Goal: Use online tool/utility: Utilize a website feature to perform a specific function

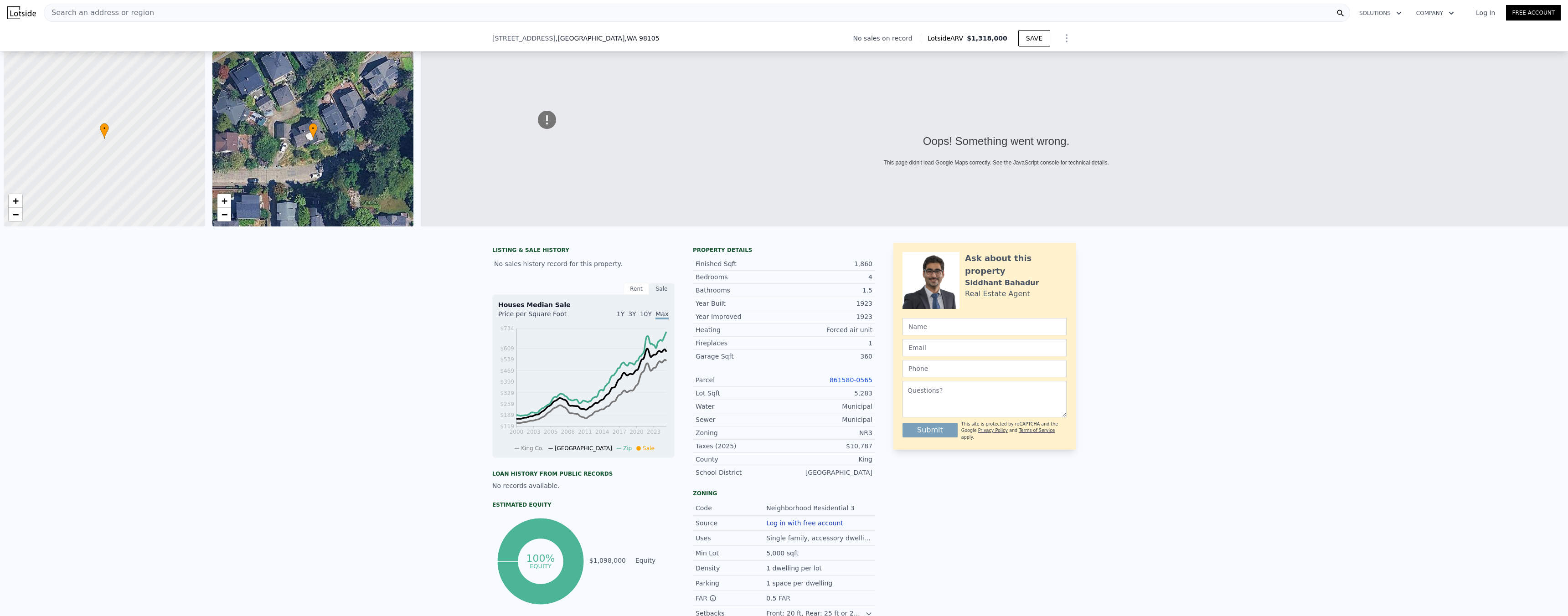
scroll to position [0, 4]
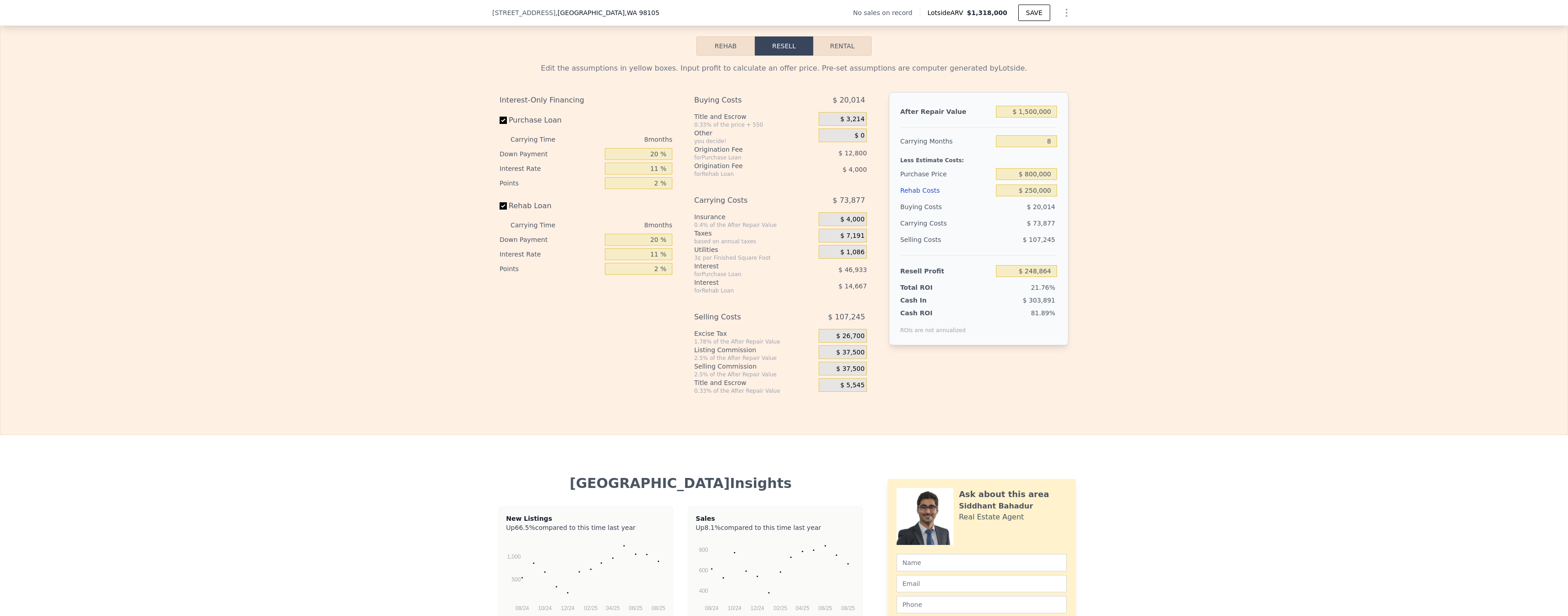
type input "$ 1,318,000"
type input "$ 0"
type input "$ 30,005"
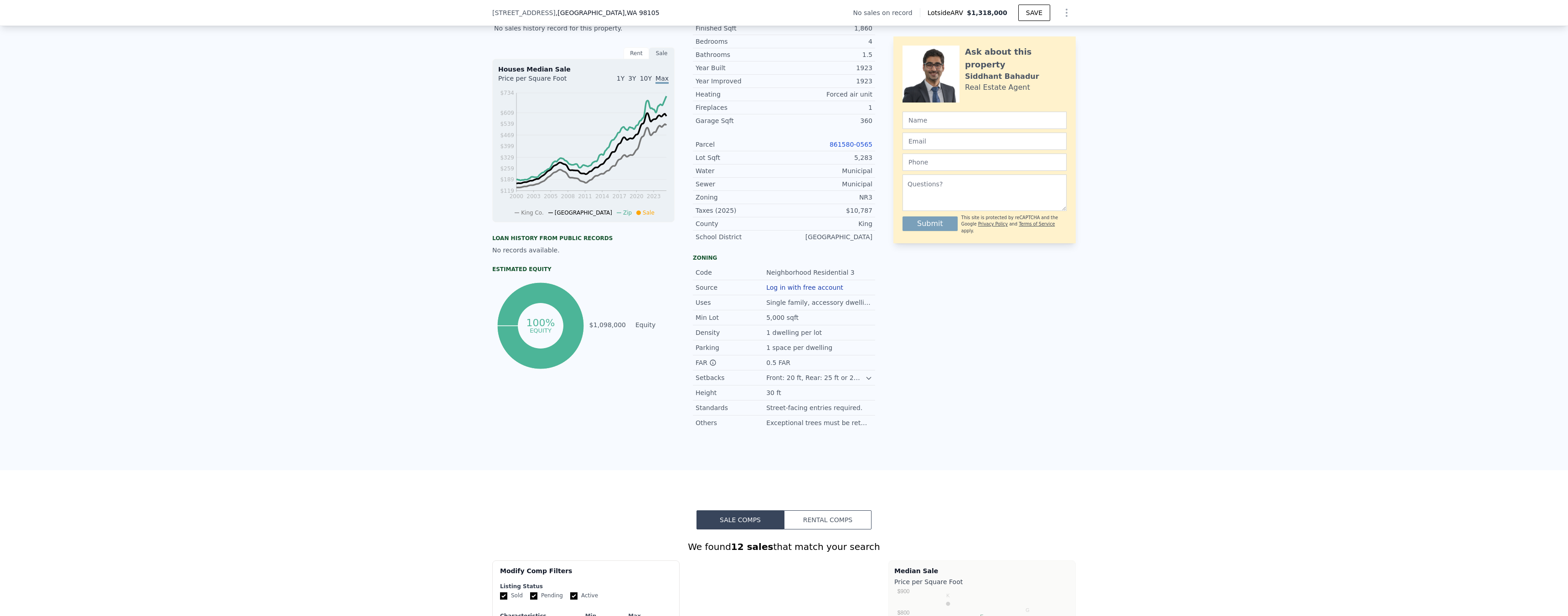
scroll to position [0, 0]
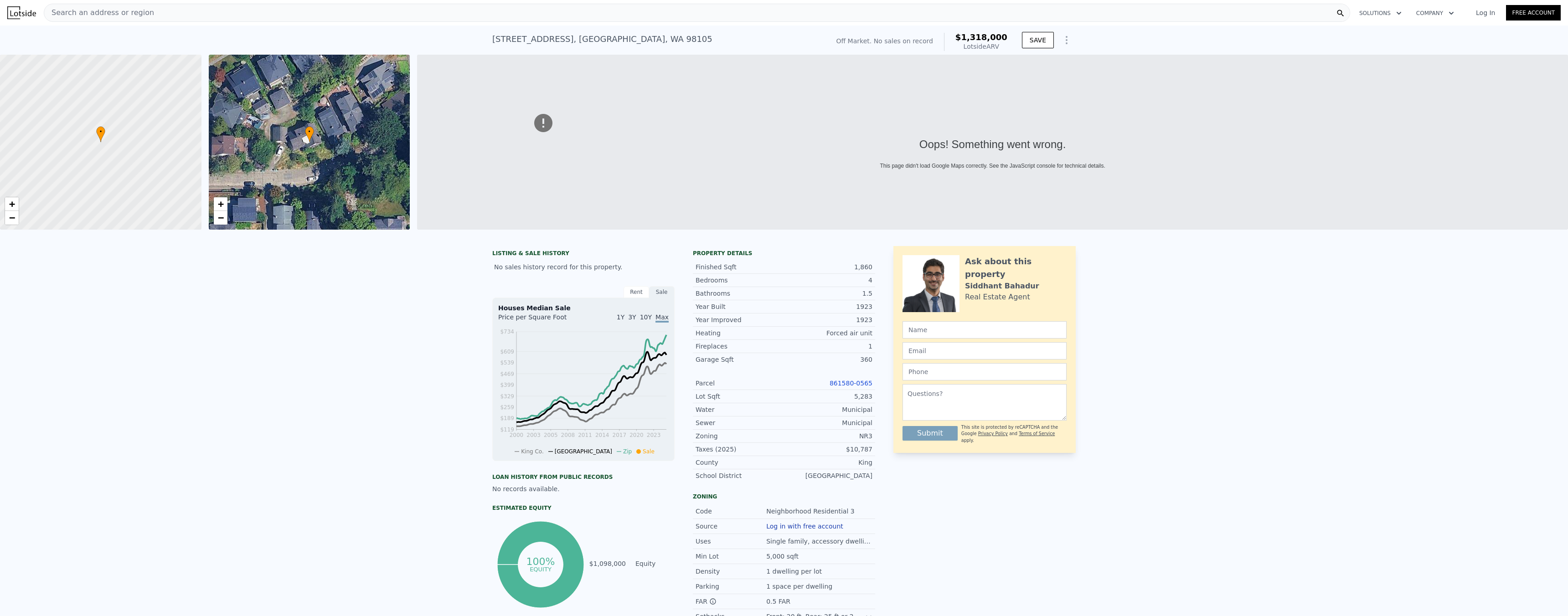
click at [264, 16] on div "Search an address or region" at bounding box center [697, 13] width 1306 height 18
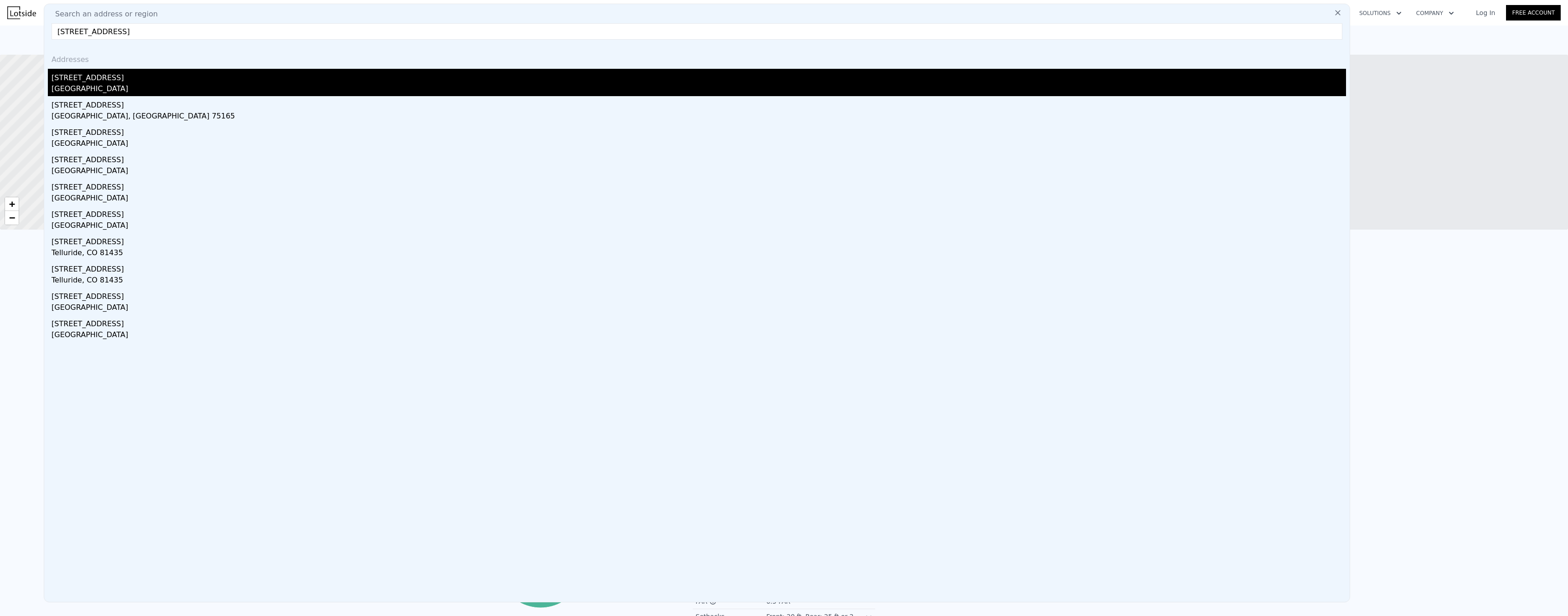
type input "[STREET_ADDRESS]"
click at [100, 80] on div "[STREET_ADDRESS]" at bounding box center [699, 76] width 1295 height 15
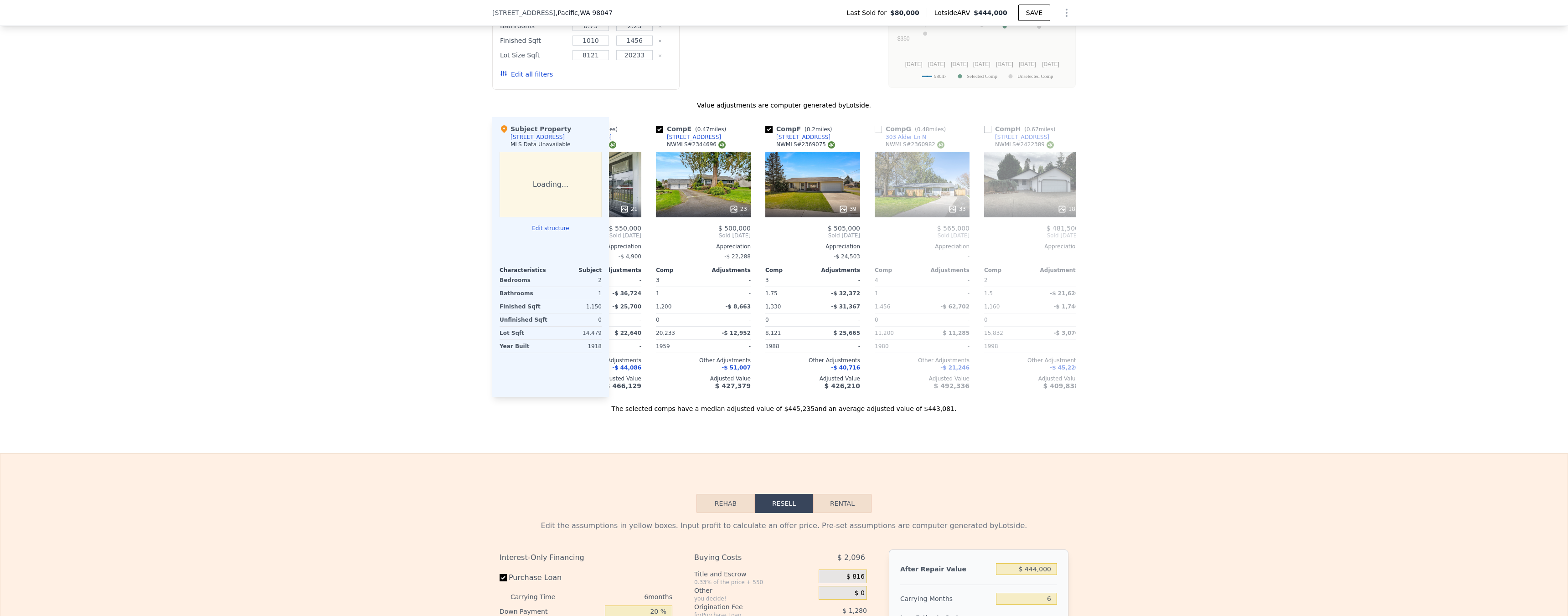
scroll to position [0, 400]
click at [739, 214] on div "23" at bounding box center [739, 209] width 18 height 9
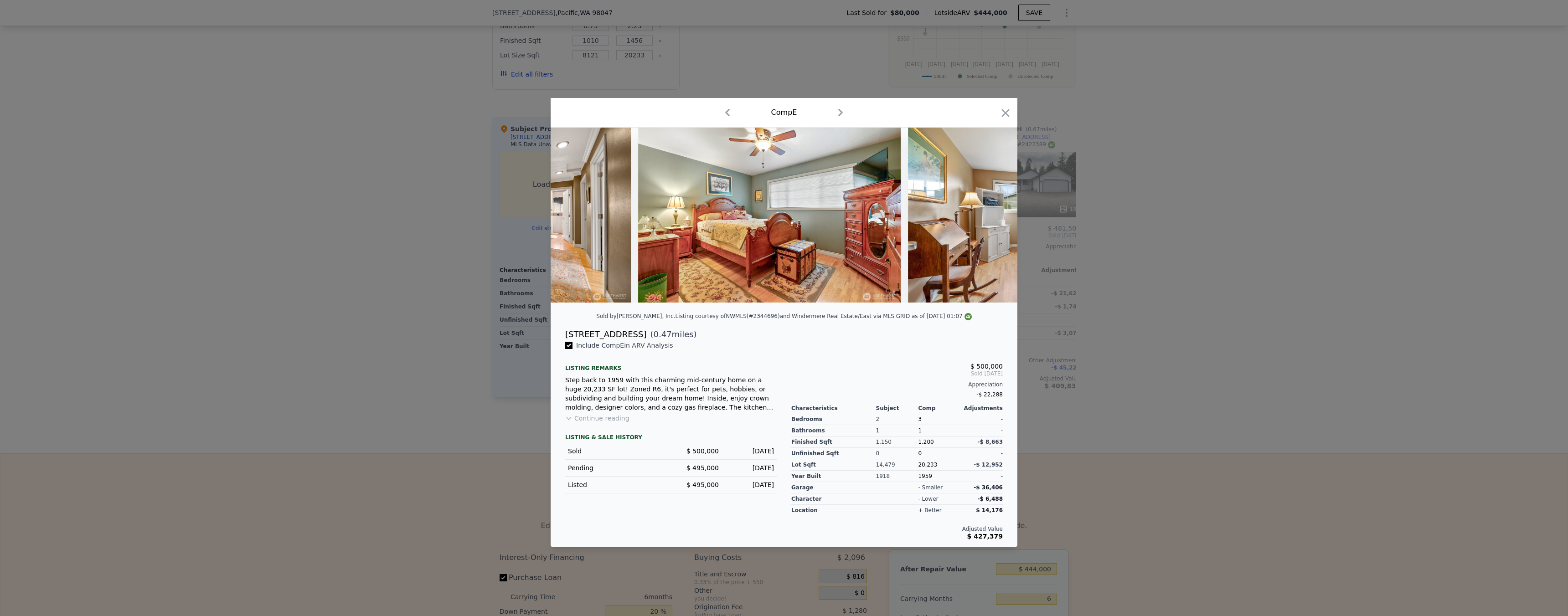
scroll to position [0, 3473]
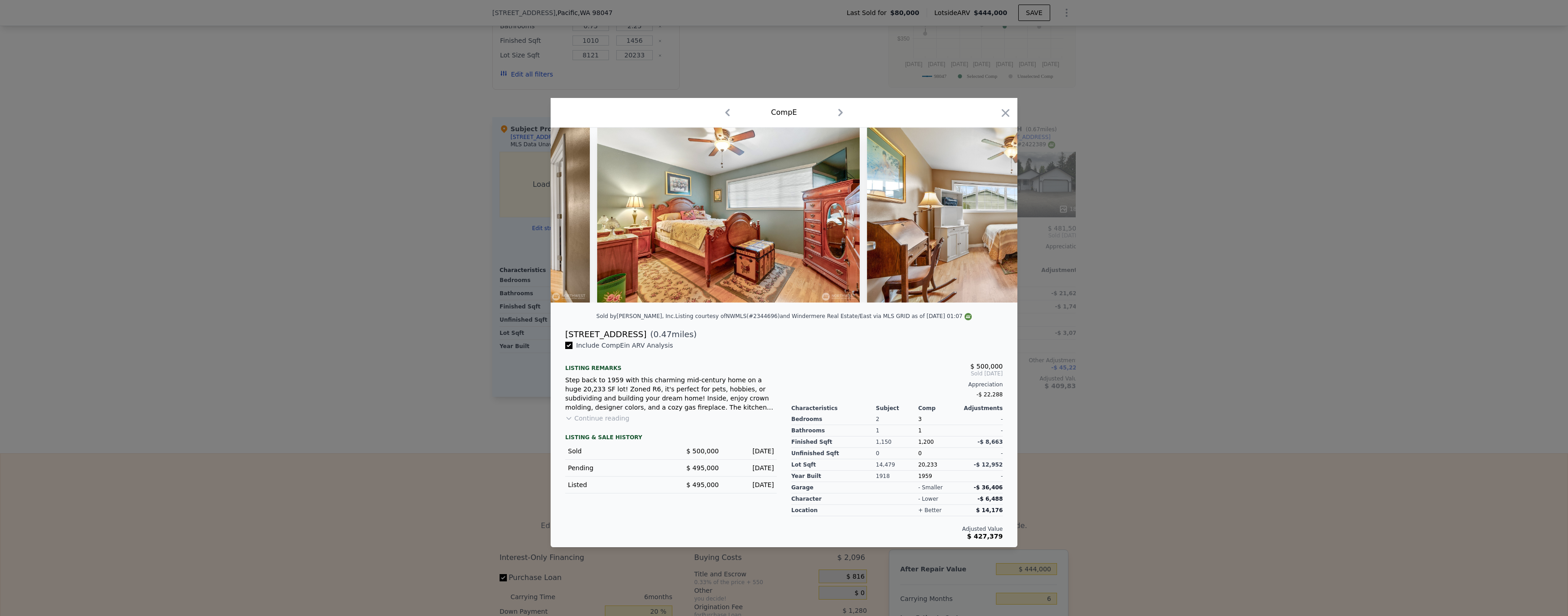
drag, startPoint x: 100, startPoint y: 80, endPoint x: 1157, endPoint y: 306, distance: 1080.9
click at [1157, 306] on div at bounding box center [784, 308] width 1568 height 616
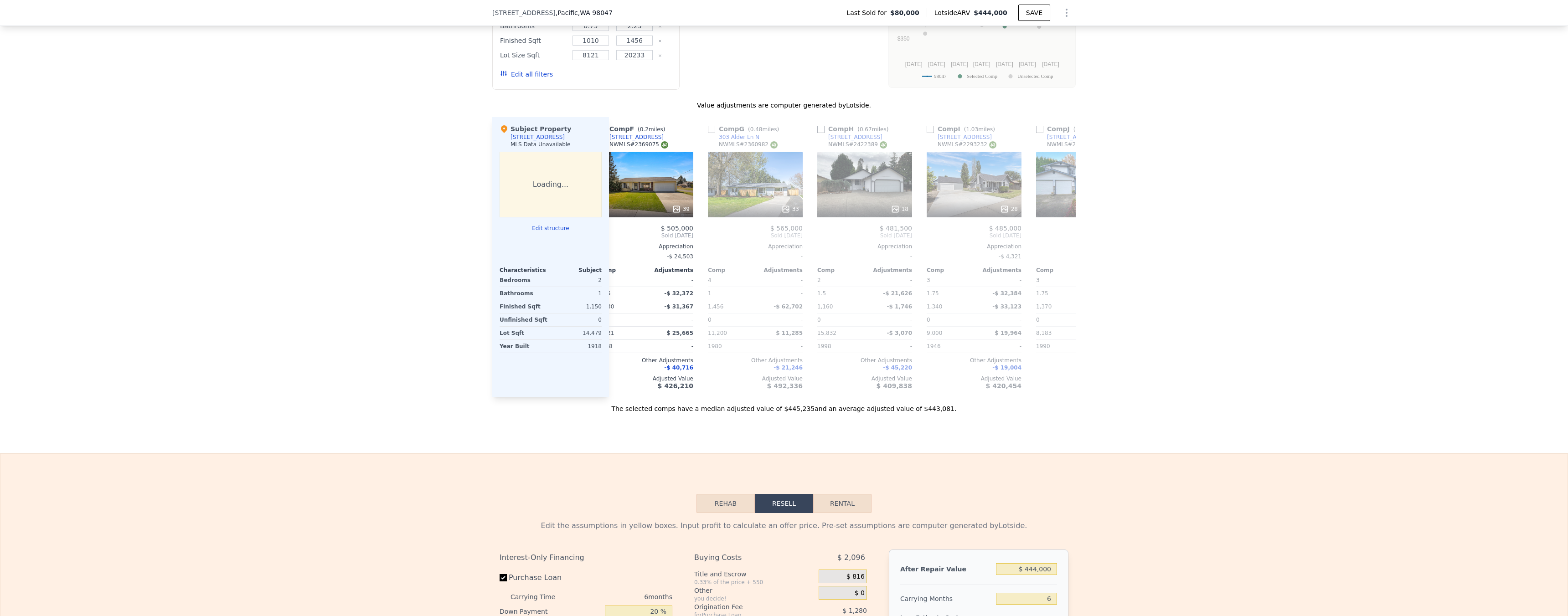
scroll to position [0, 587]
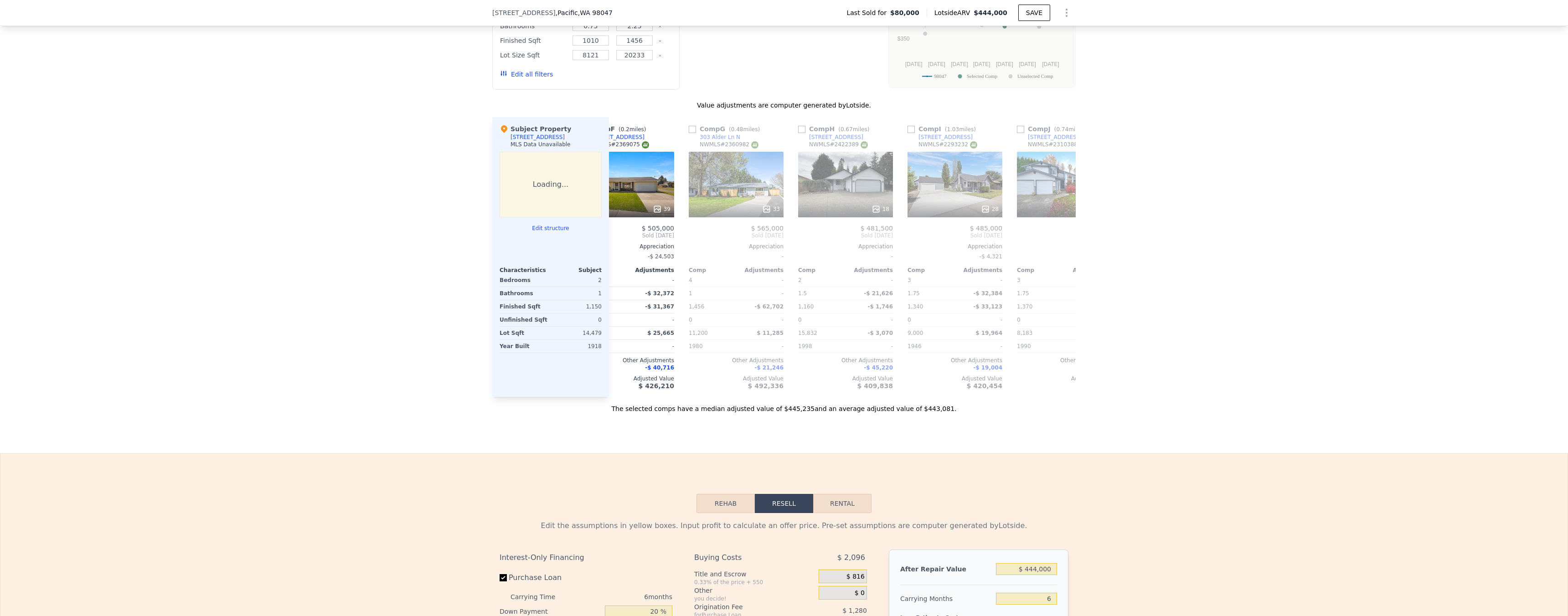
click at [863, 214] on div "18" at bounding box center [845, 209] width 87 height 9
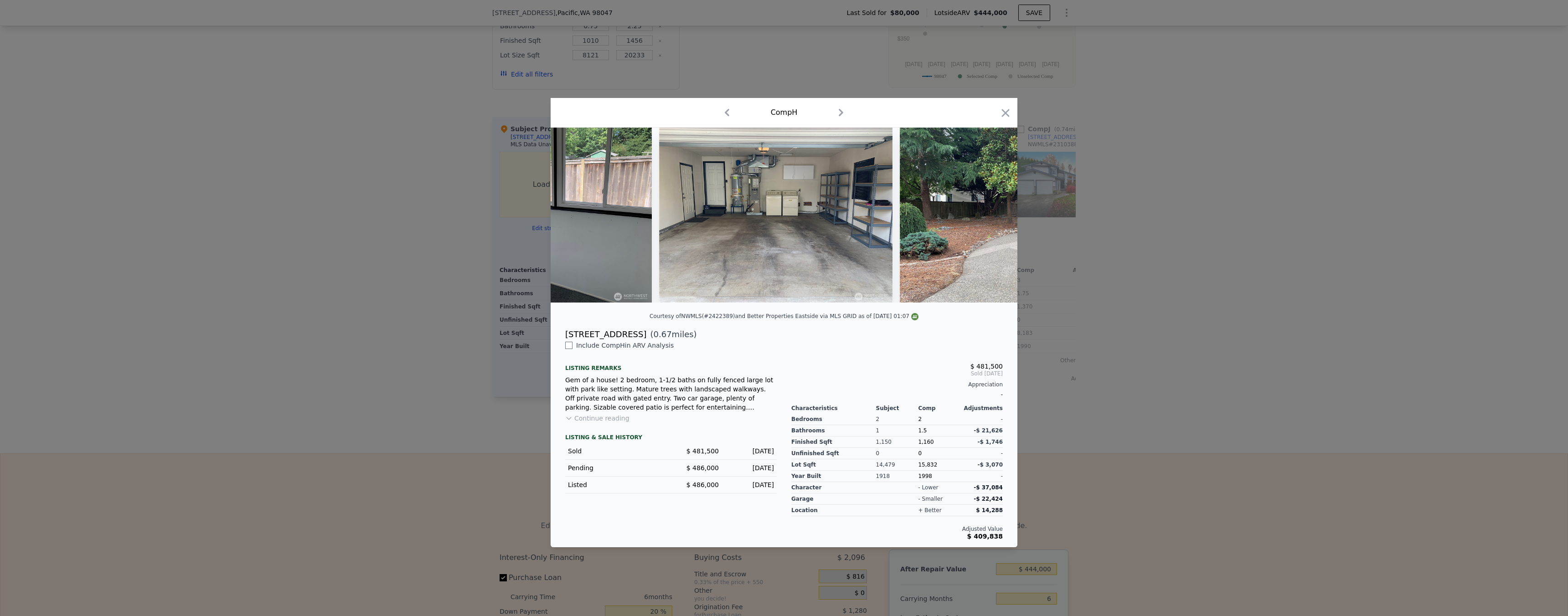
scroll to position [0, 3654]
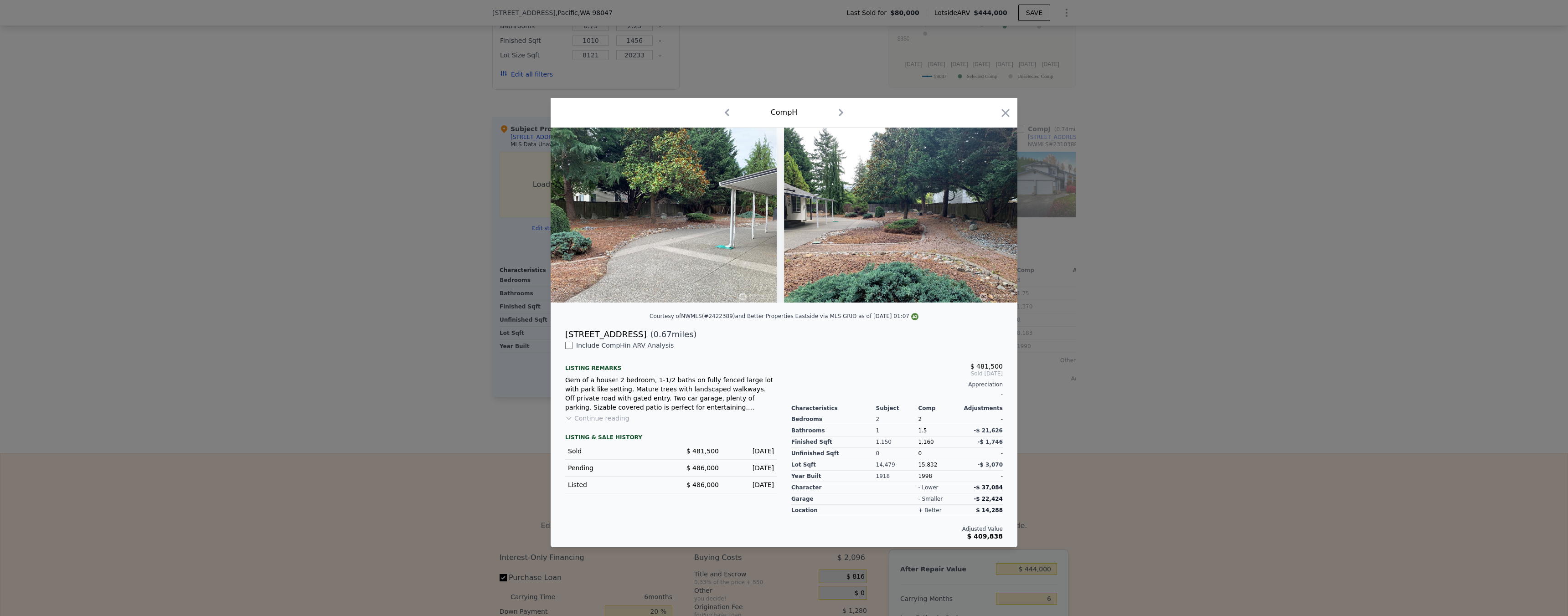
drag, startPoint x: 1157, startPoint y: 306, endPoint x: 1180, endPoint y: 275, distance: 38.6
click at [1180, 275] on div at bounding box center [784, 308] width 1568 height 616
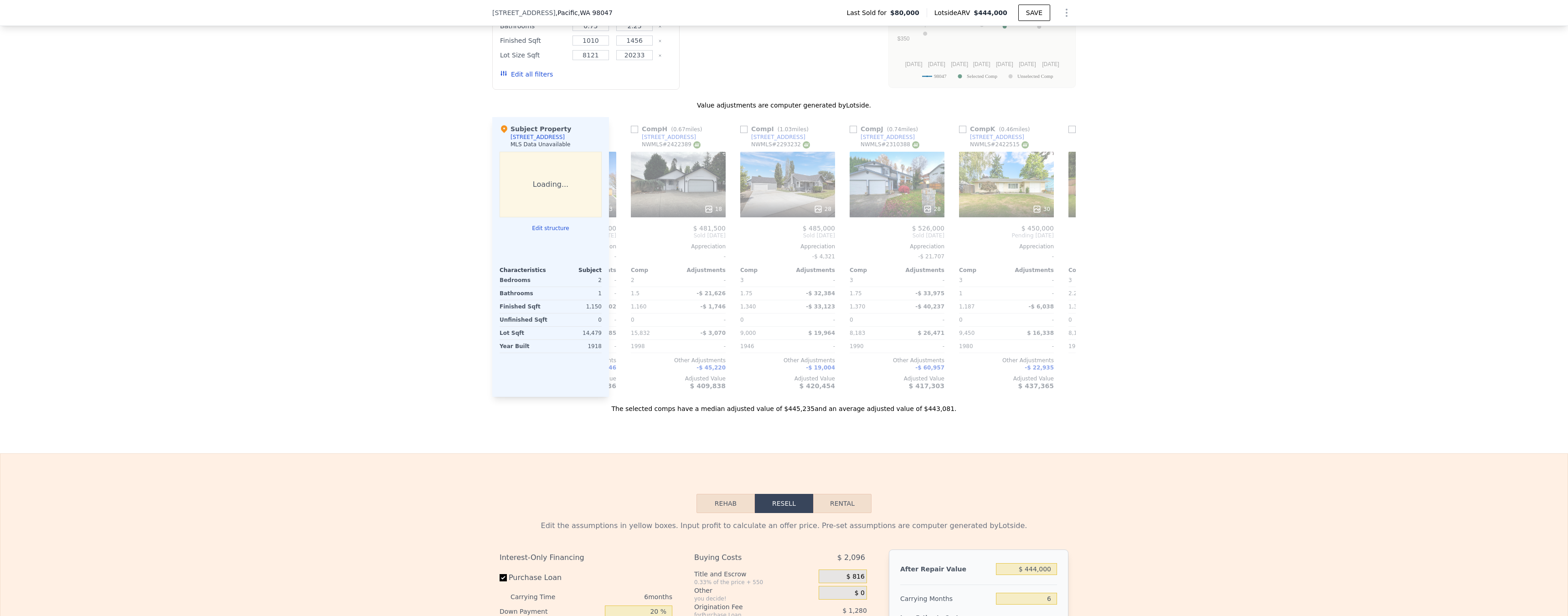
scroll to position [0, 811]
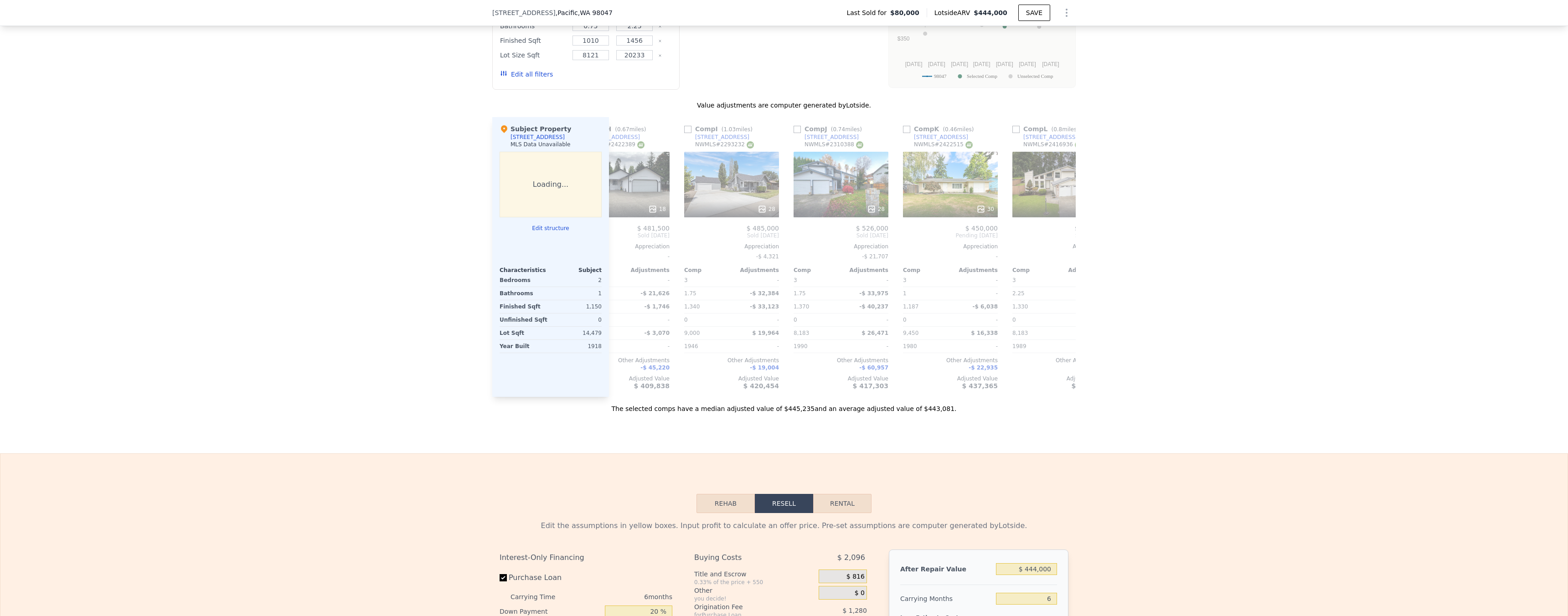
click at [976, 209] on div at bounding box center [950, 209] width 95 height 16
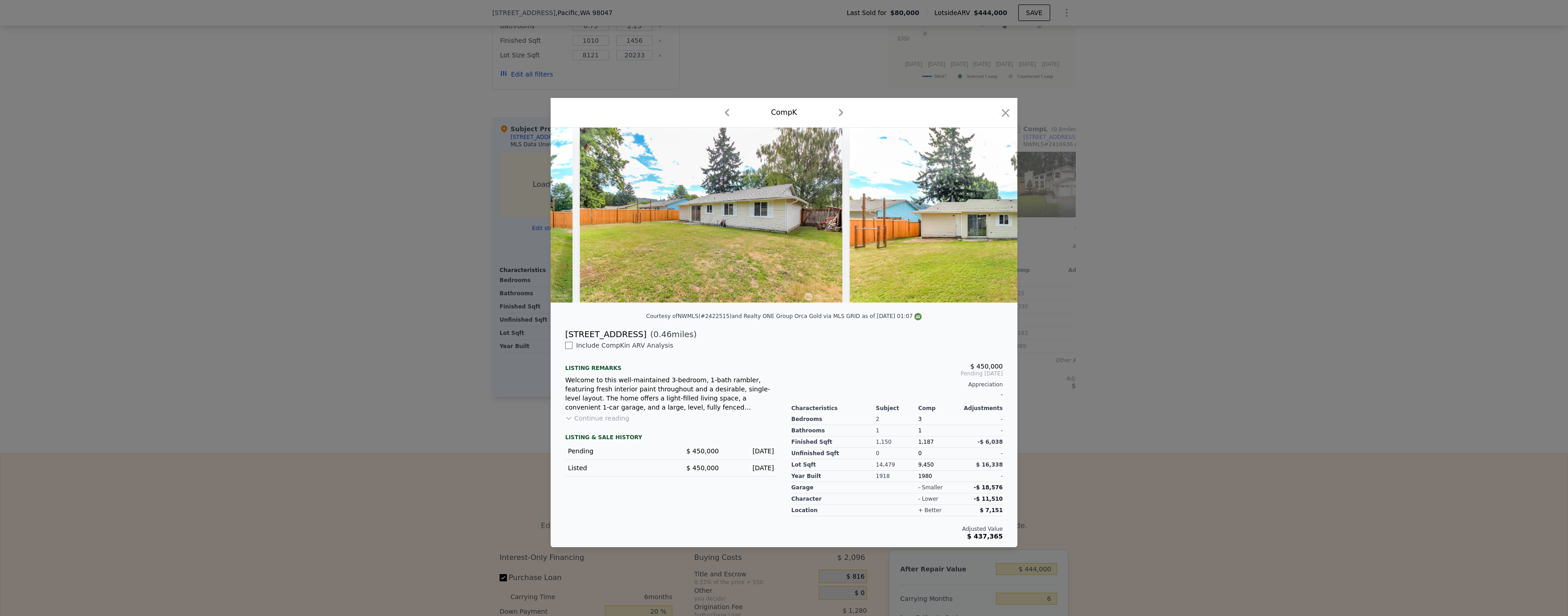
scroll to position [0, 6697]
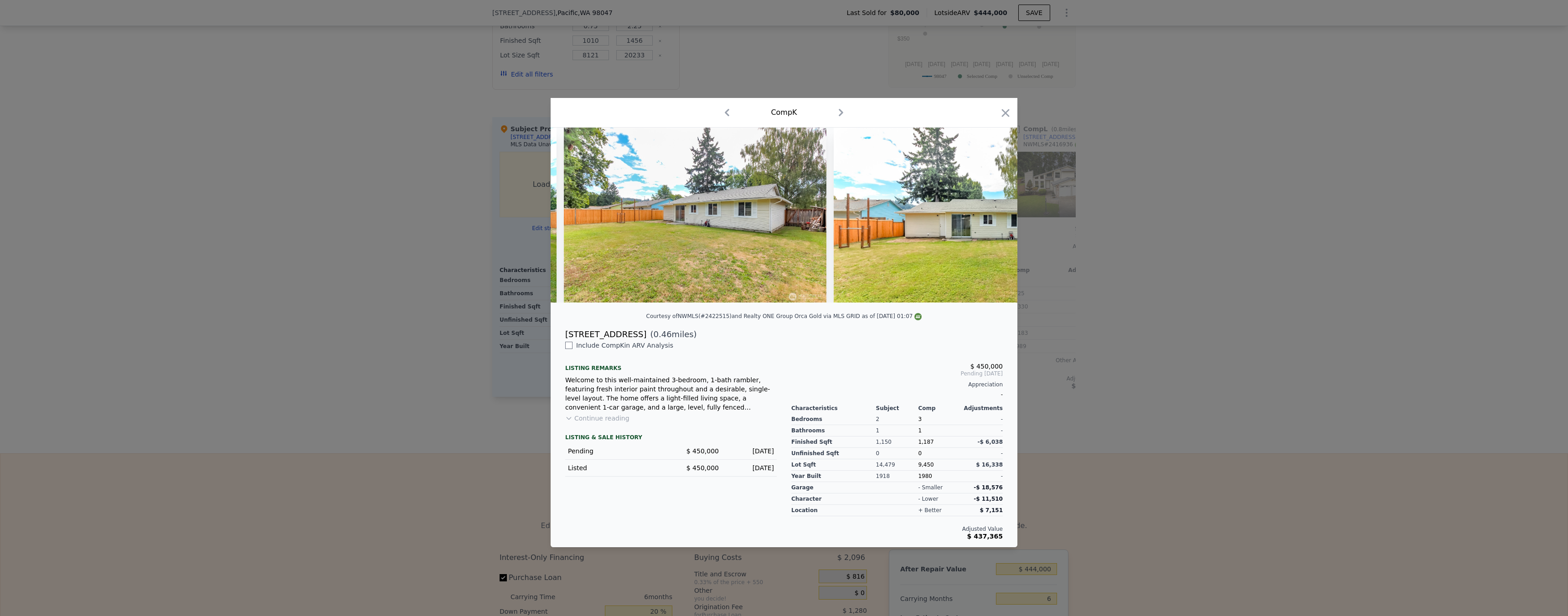
click at [1074, 280] on div at bounding box center [784, 308] width 1568 height 616
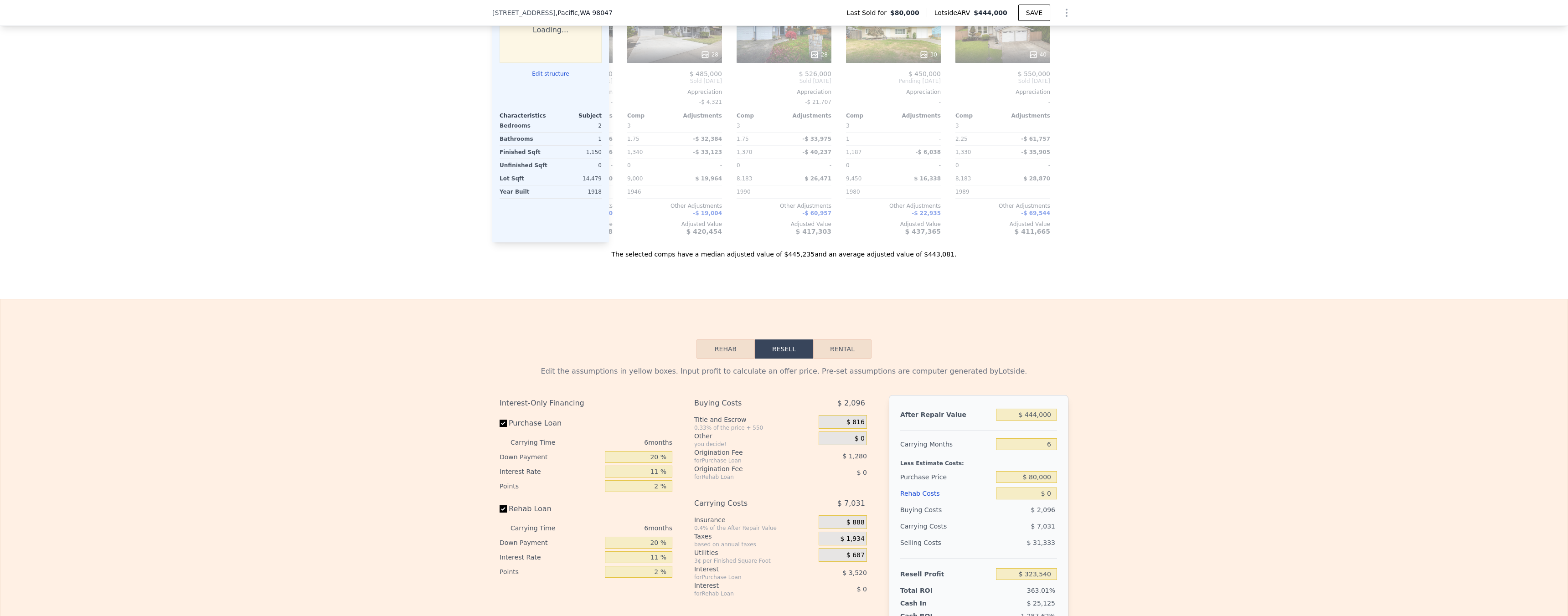
scroll to position [1043, 0]
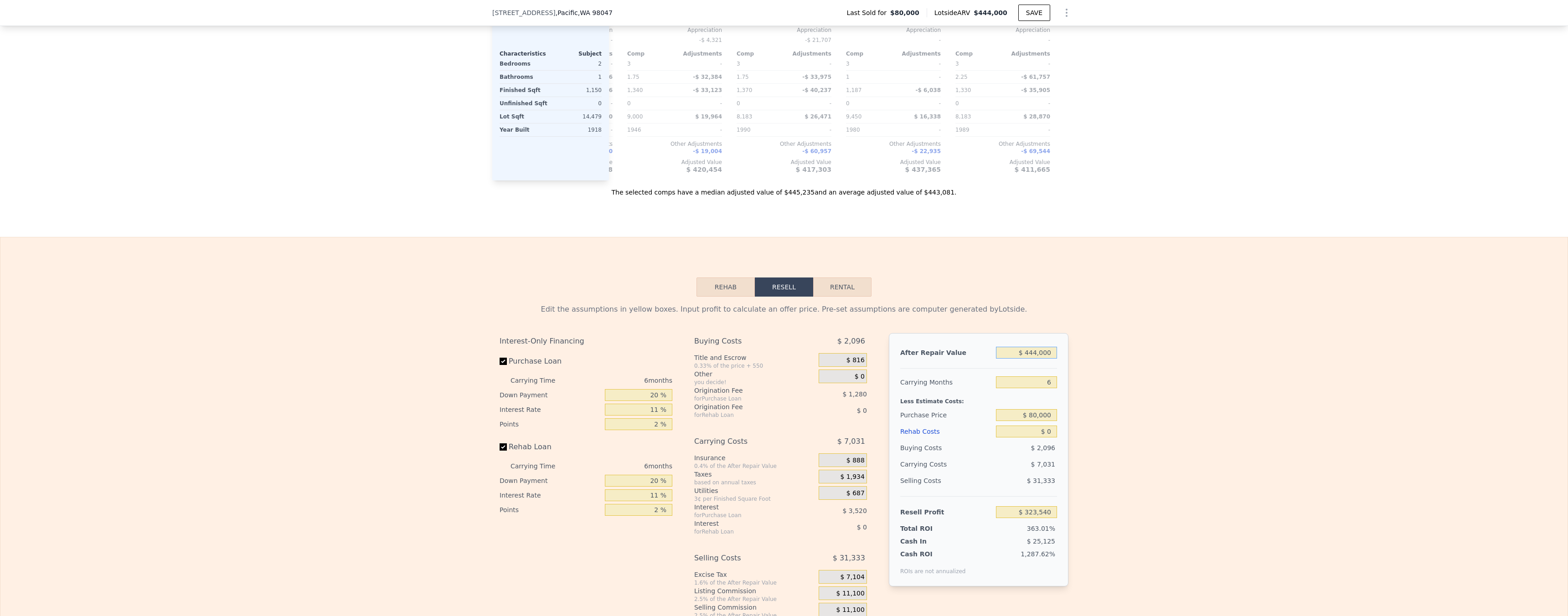
click at [1037, 359] on input "$ 444,000" at bounding box center [1026, 352] width 61 height 12
type input "$ 45"
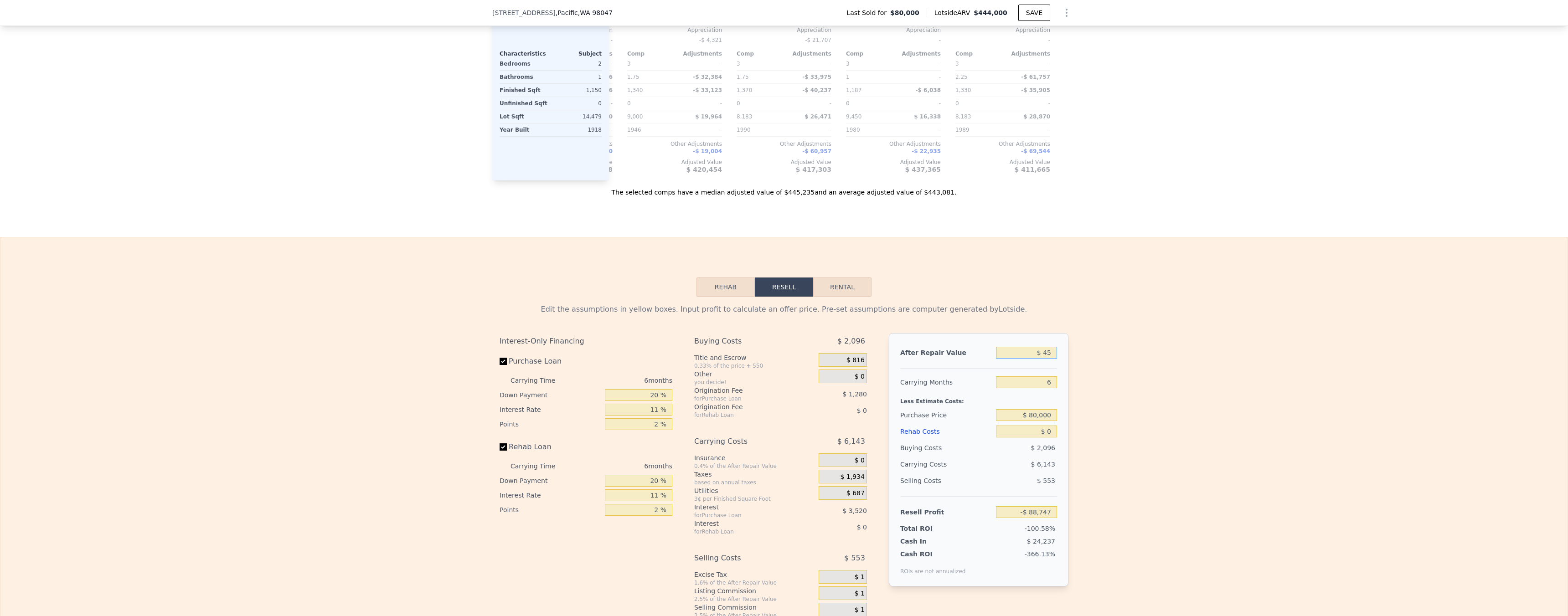
type input "-$ 88,747"
type input "$ 450"
type input "-$ 88,370"
type input "$ 4,500"
type input "-$ 84,611"
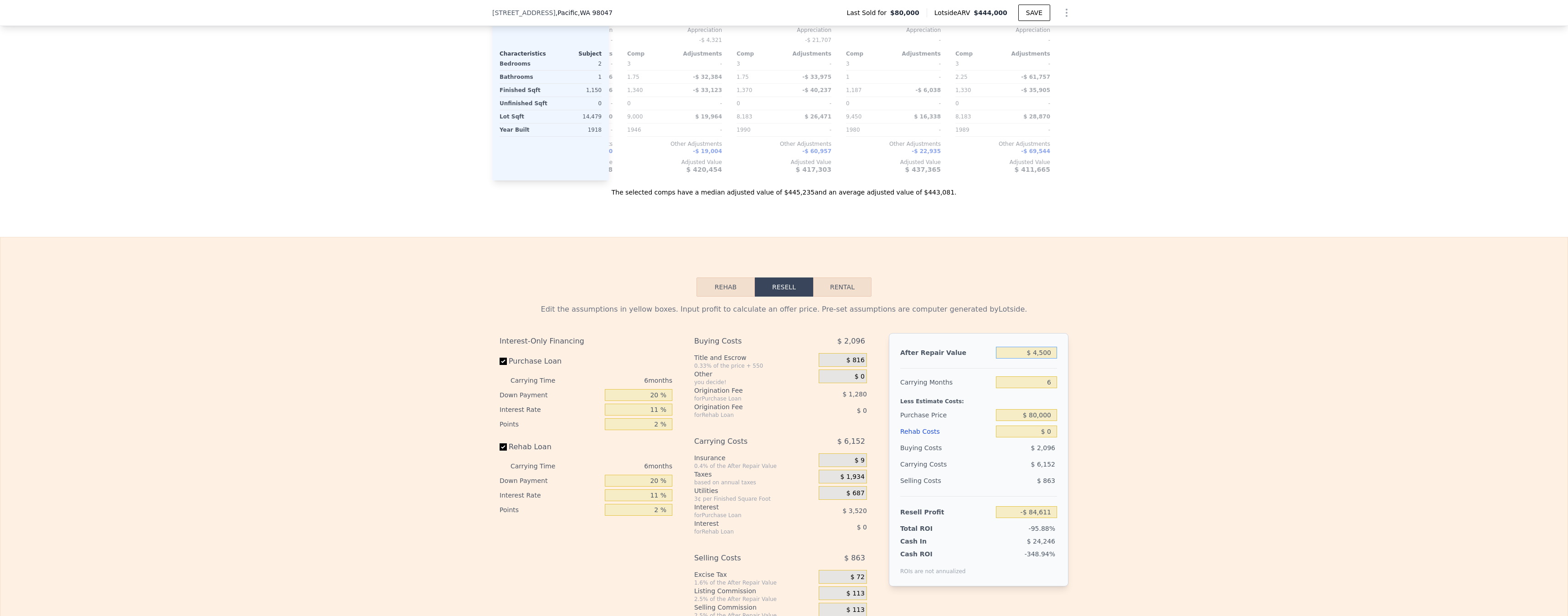
type input "$ 45,000"
type input "-$ 46,999"
type input "$ 450,000"
type input "$ 329,112"
type input "$ 450,000"
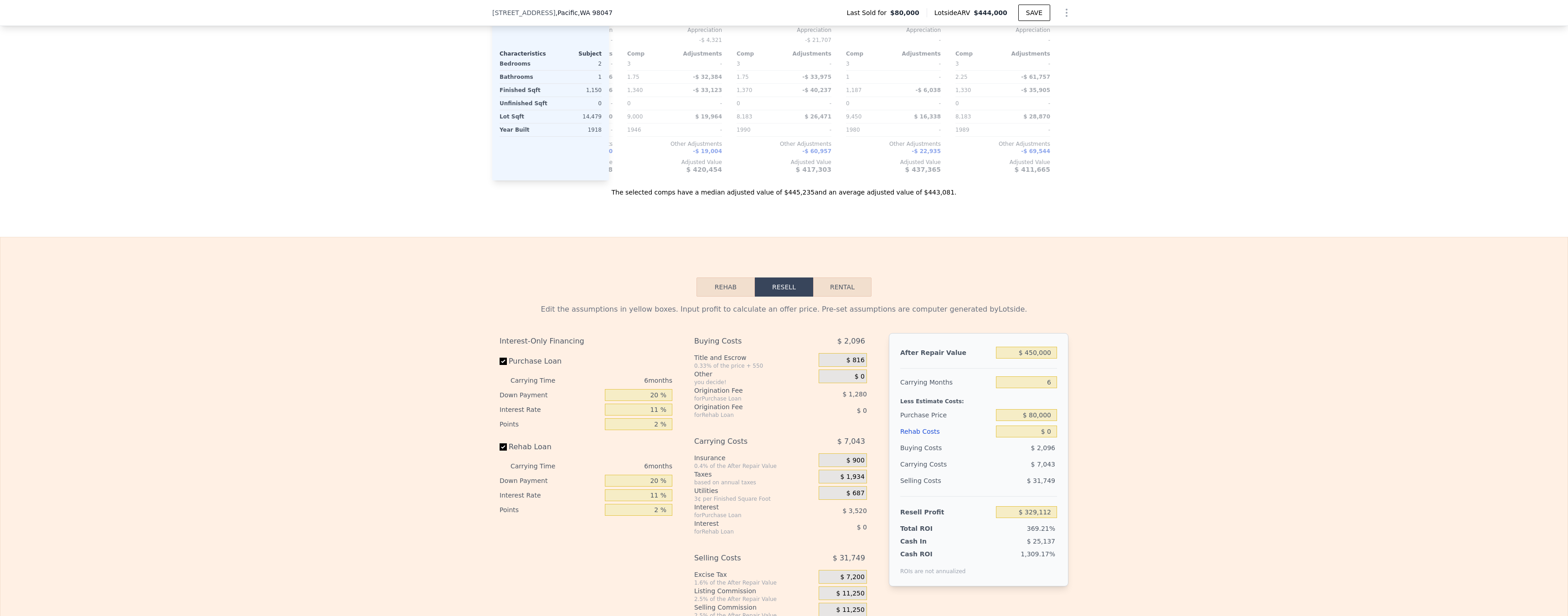
click at [1038, 420] on div "$ 80,000" at bounding box center [1026, 411] width 61 height 16
click at [1038, 418] on input "$ 80,000" at bounding box center [1026, 411] width 61 height 12
drag, startPoint x: 1180, startPoint y: 275, endPoint x: 1038, endPoint y: 429, distance: 209.5
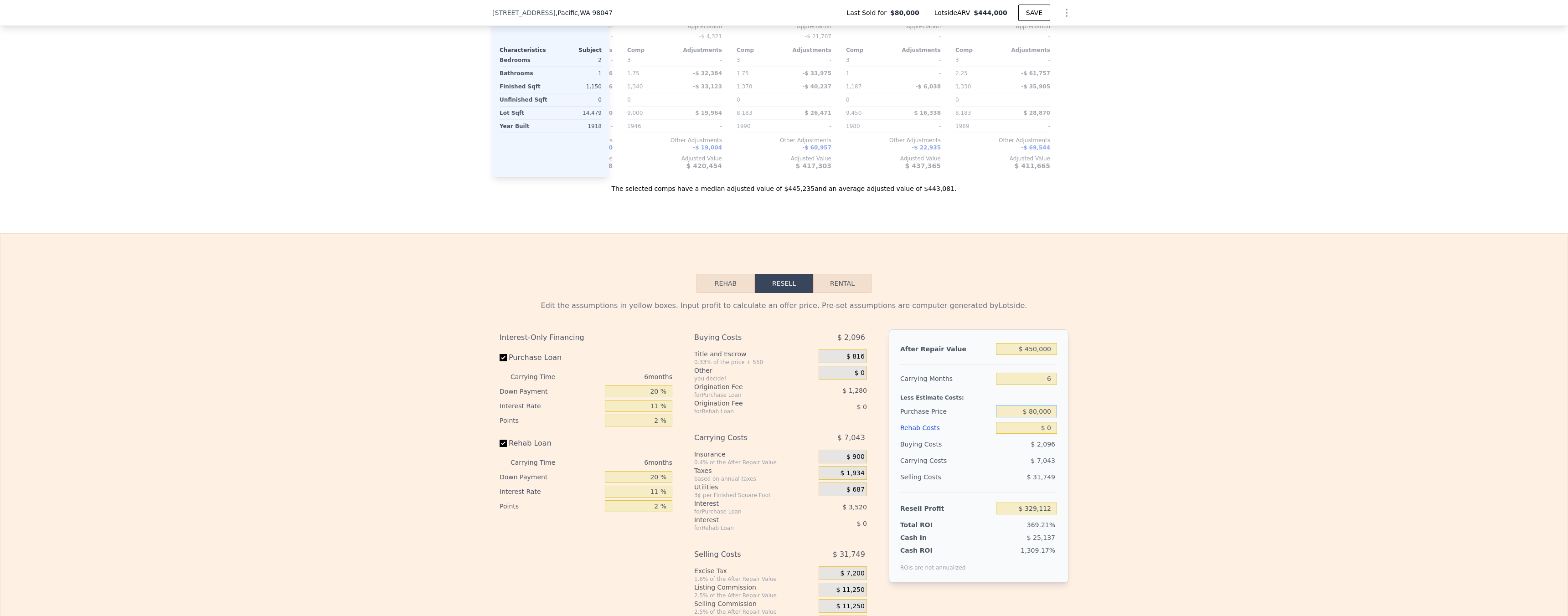
click at [1038, 418] on input "$ 80,000" at bounding box center [1026, 411] width 61 height 12
type input "$ 299,000"
click at [1279, 306] on div "Rehab Resell Rental Edit the assumptions in yellow boxes. Input profit to calcu…" at bounding box center [784, 453] width 1568 height 439
type input "$ 96,242"
click at [1045, 434] on input "$ 0" at bounding box center [1026, 427] width 61 height 12
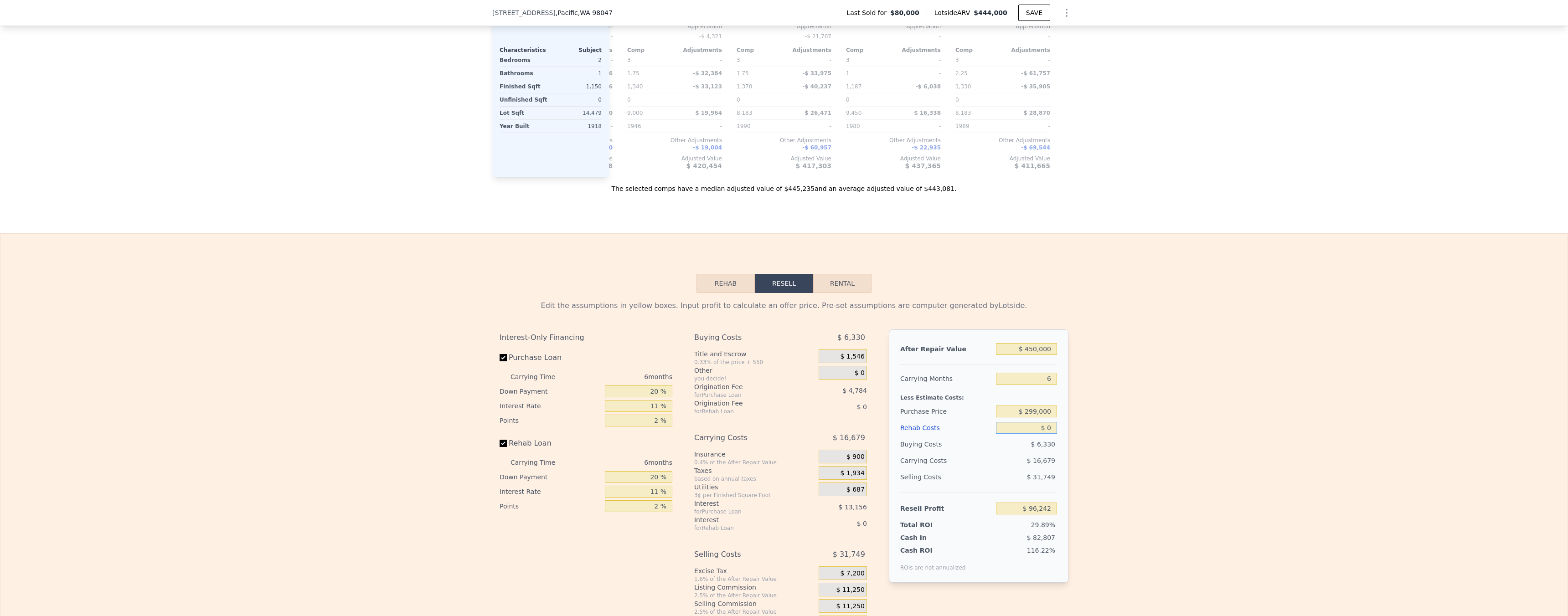
type input "$ 10"
type input "$ 96,232"
type input "$ 1,150"
type input "$ 95,026"
type input "$ 11,500"
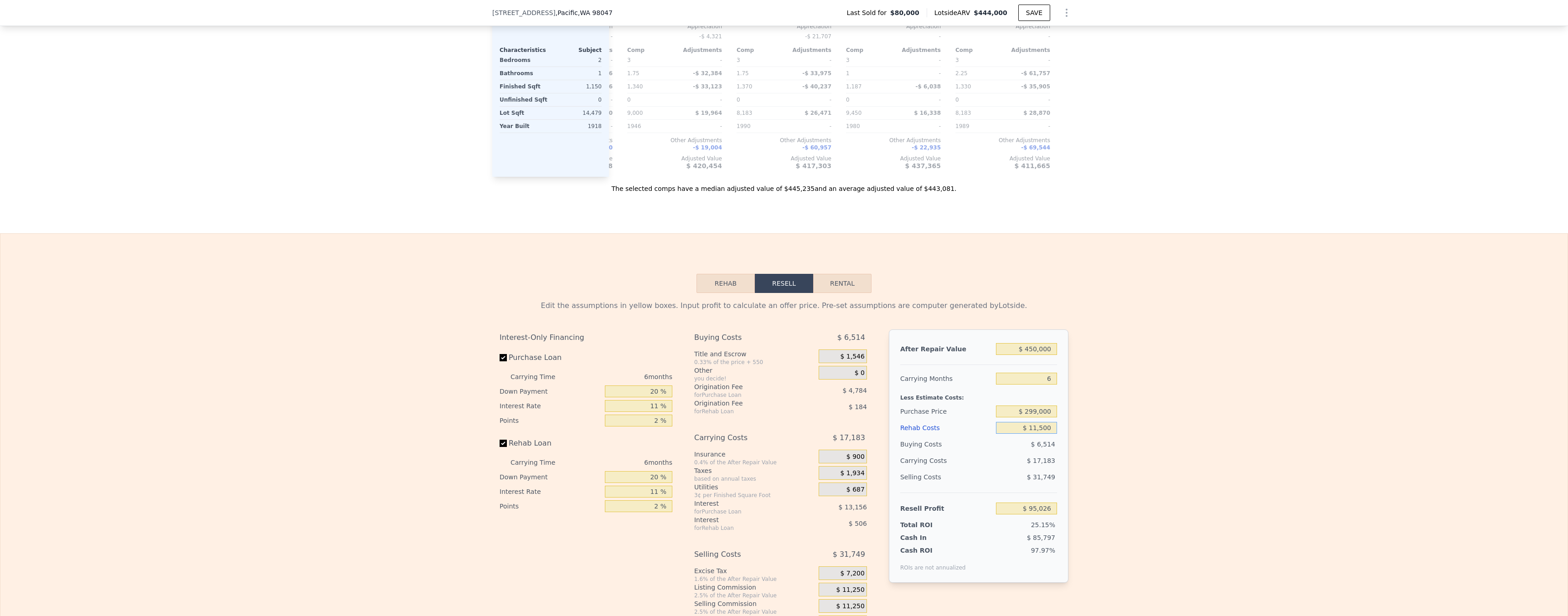
type input "$ 84,054"
type input "$ 115,000"
type input "-$ 25,656"
type input "$ 115,000"
click at [1033, 418] on input "$ 299,000" at bounding box center [1026, 411] width 61 height 12
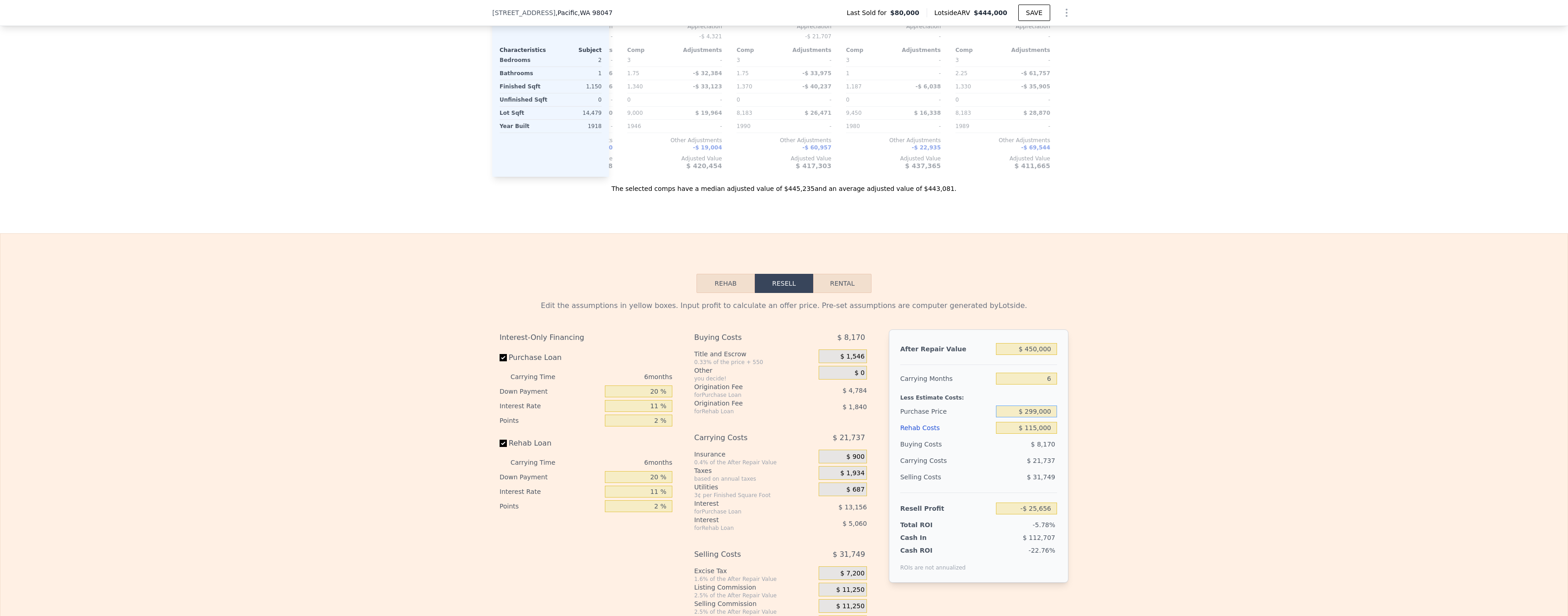
click at [1033, 418] on input "$ 299,000" at bounding box center [1026, 411] width 61 height 12
type input "$ 200,000"
drag, startPoint x: 1038, startPoint y: 429, endPoint x: 1128, endPoint y: 369, distance: 108.2
click at [1128, 369] on div "Edit the assumptions in yellow boxes. Input profit to calculate an offer price.…" at bounding box center [784, 463] width 1567 height 339
type input "$ 79,614"
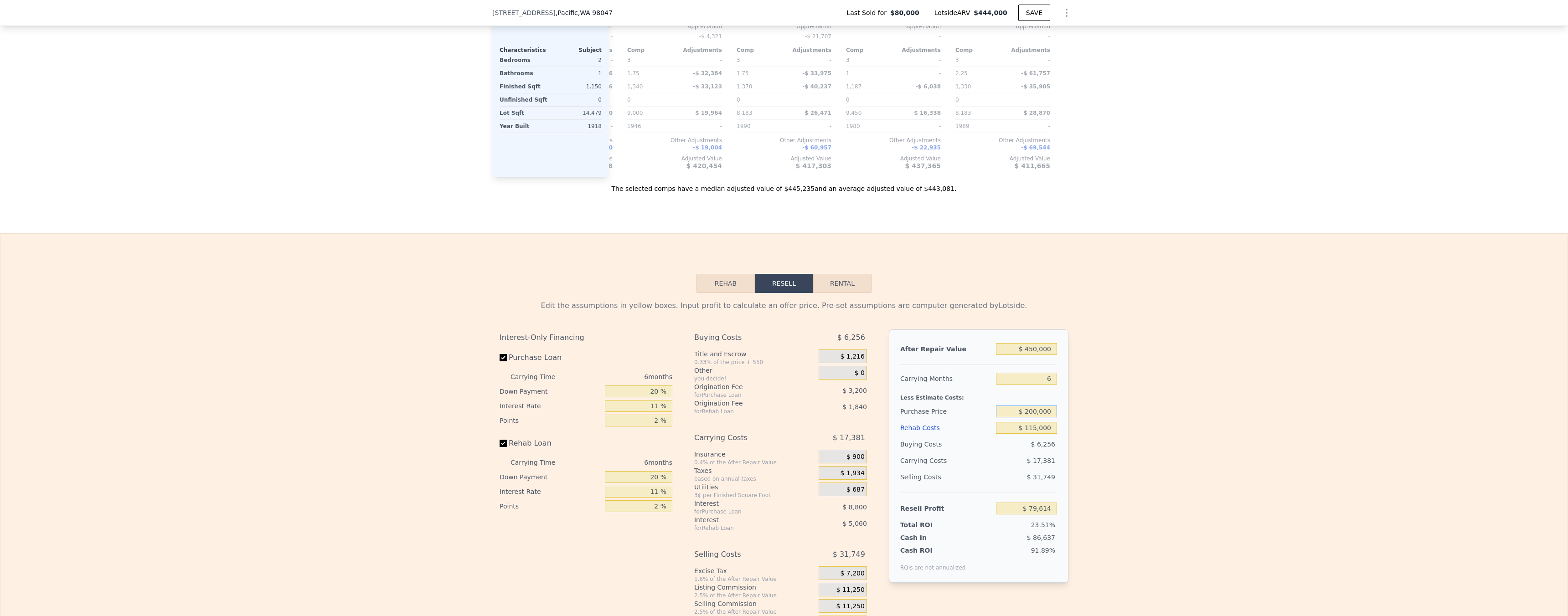
click at [1032, 418] on input "$ 200,000" at bounding box center [1026, 411] width 61 height 12
type input "$ 230,000"
drag, startPoint x: 1128, startPoint y: 369, endPoint x: 1260, endPoint y: 212, distance: 205.1
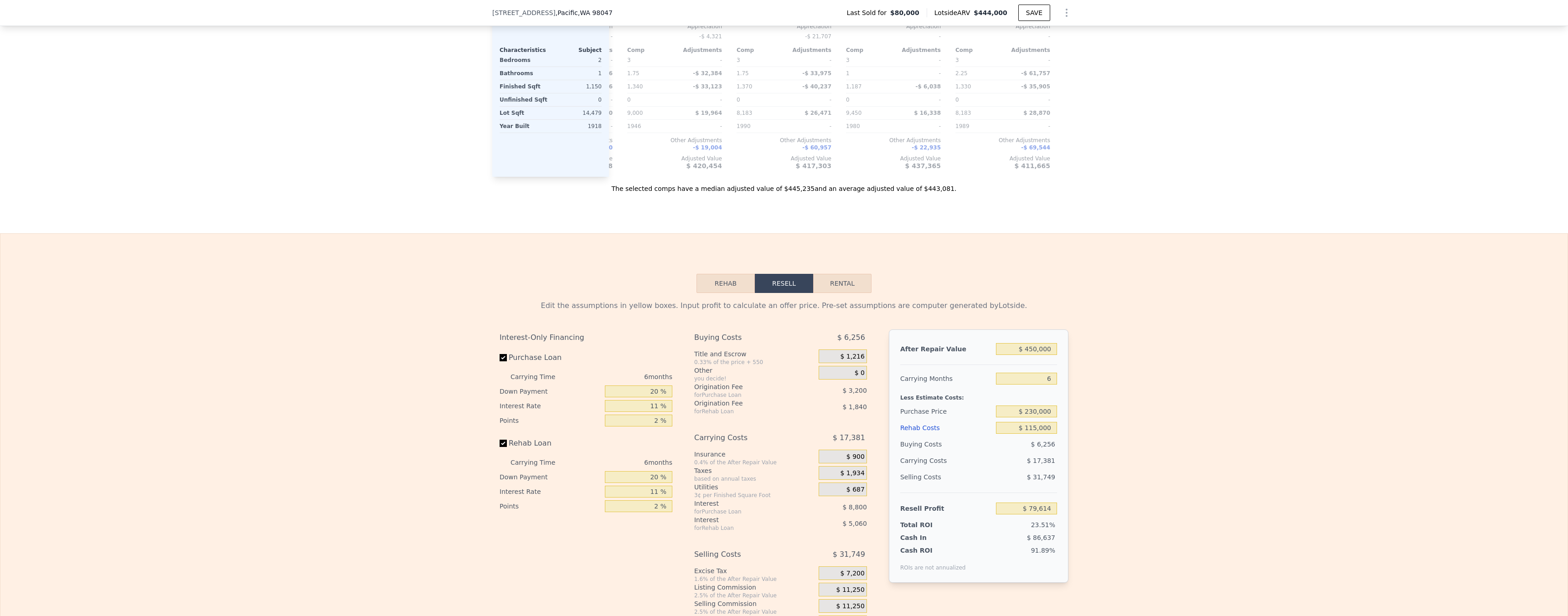
type input "$ 47,714"
